Goal: Find specific page/section: Find specific page/section

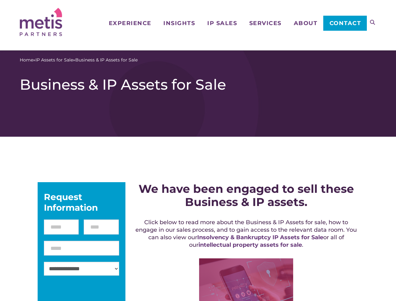
click at [372, 22] on icon at bounding box center [372, 22] width 5 height 5
